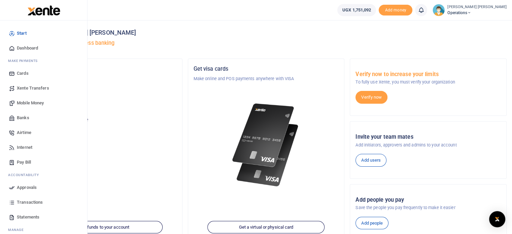
click at [27, 101] on span "Mobile Money" at bounding box center [30, 103] width 27 height 7
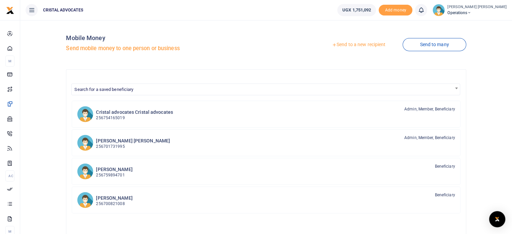
click at [371, 45] on link "Send to a new recipient" at bounding box center [359, 45] width 88 height 12
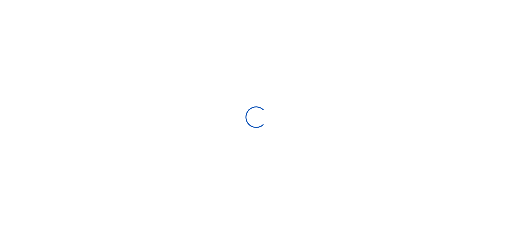
select select "Loading bundles"
select select
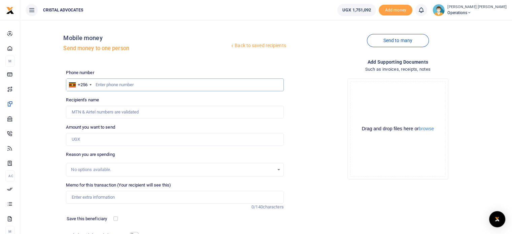
click at [112, 86] on input "text" at bounding box center [175, 84] width 218 height 13
type input "763290465"
type input "[PERSON_NAME]"
type input "763290465"
click at [115, 138] on input "Amount you want to send" at bounding box center [175, 139] width 218 height 13
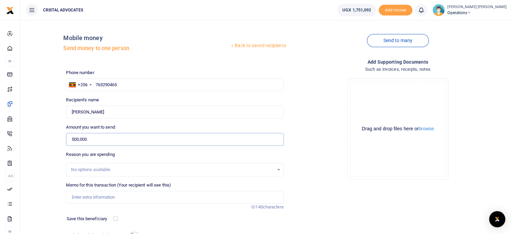
type input "500,000"
click at [111, 196] on input "Memo for this transaction (Your recipient will see this)" at bounding box center [175, 197] width 218 height 13
type input "o"
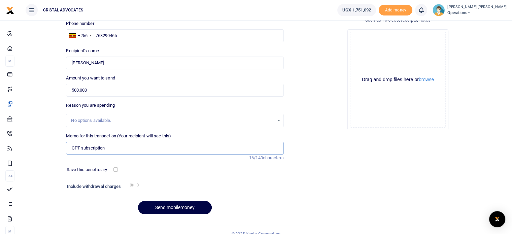
scroll to position [57, 0]
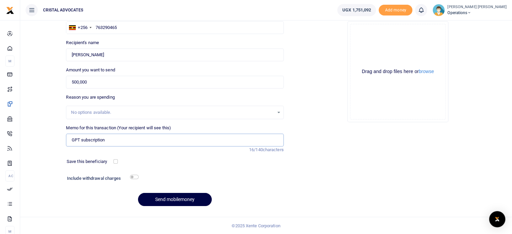
type input "GPT subscription"
click at [134, 175] on input "checkbox" at bounding box center [134, 177] width 9 height 4
checkbox input "true"
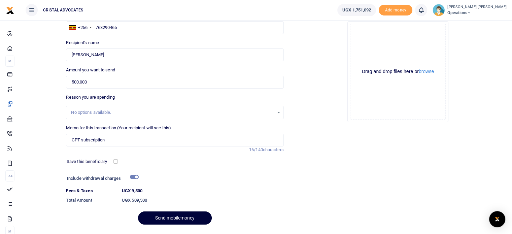
click at [176, 216] on button "Send mobilemoney" at bounding box center [175, 217] width 74 height 13
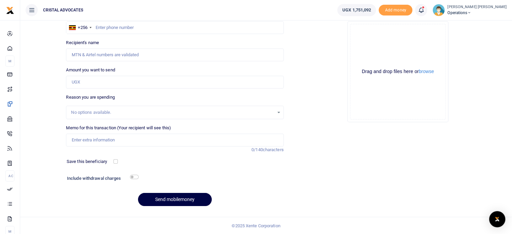
scroll to position [57, 0]
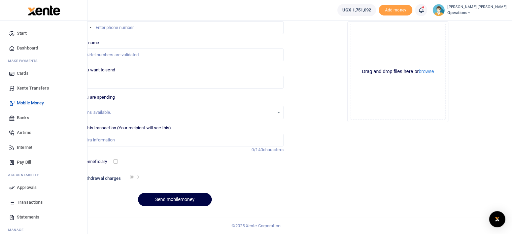
click at [26, 190] on span "Approvals" at bounding box center [27, 187] width 20 height 7
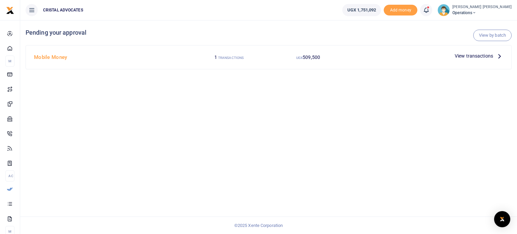
click at [500, 55] on icon at bounding box center [499, 55] width 7 height 7
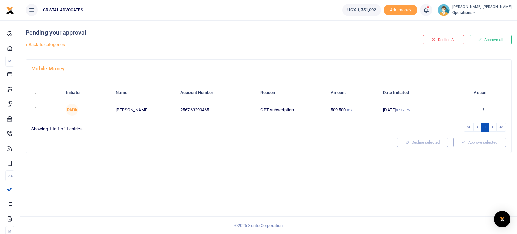
click at [36, 107] on input "checkbox" at bounding box center [37, 109] width 4 height 4
checkbox input "true"
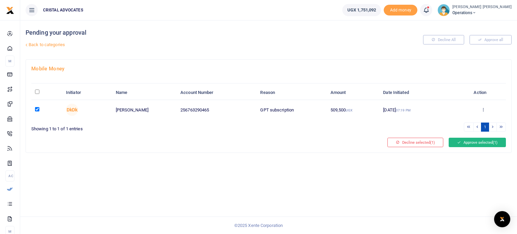
click at [478, 140] on button "Approve selected (1)" at bounding box center [477, 142] width 57 height 9
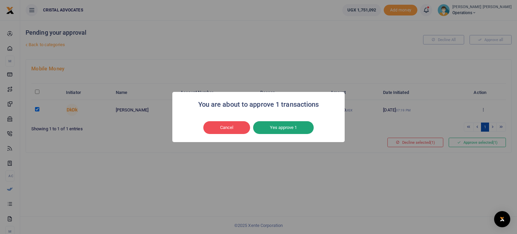
click at [280, 128] on button "Yes approve 1" at bounding box center [283, 127] width 61 height 13
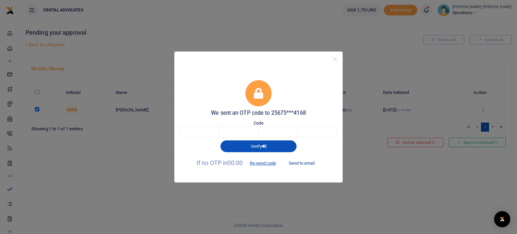
click at [306, 163] on button "Send to email" at bounding box center [301, 163] width 37 height 11
click at [206, 133] on input "text" at bounding box center [199, 131] width 39 height 11
type input "3"
type input "7"
type input "4"
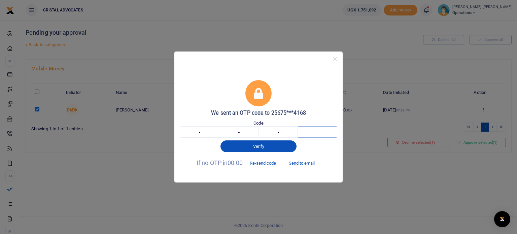
type input "6"
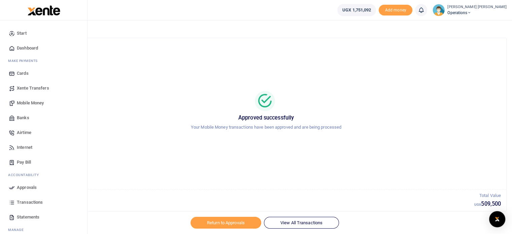
click at [23, 201] on span "Transactions" at bounding box center [30, 202] width 26 height 7
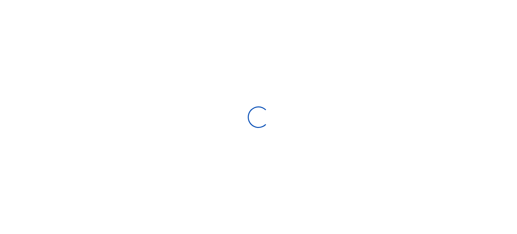
select select
type input "[DATE] - [DATE]"
